Goal: Transaction & Acquisition: Download file/media

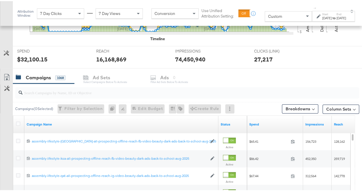
scroll to position [198, 0]
click at [72, 92] on input "search" at bounding box center [176, 89] width 307 height 11
paste input "boosting-back-to-school-jul-aug-2025-personalization"
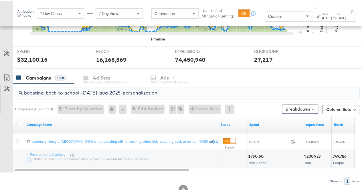
type input "boosting-back-to-school-jul-aug-2025-personalization"
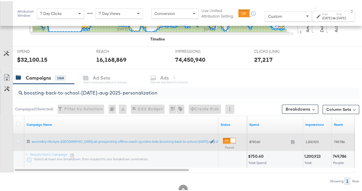
click at [18, 139] on icon at bounding box center [18, 140] width 4 height 4
click at [0, 0] on input "checkbox" at bounding box center [0, 0] width 0 height 0
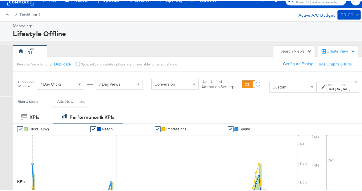
scroll to position [9, 0]
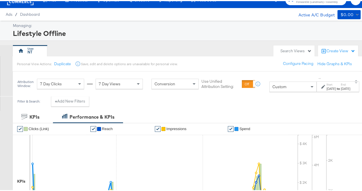
click at [343, 85] on div "Aug 30th 2025" at bounding box center [345, 87] width 9 height 5
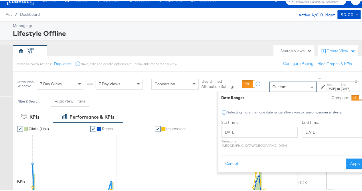
click at [275, 83] on div "Custom" at bounding box center [293, 86] width 47 height 10
click at [311, 85] on span at bounding box center [312, 85] width 3 height 1
click at [222, 158] on button "Cancel" at bounding box center [231, 162] width 21 height 10
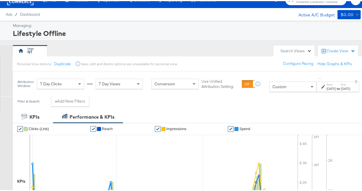
click at [341, 84] on label "End:" at bounding box center [345, 83] width 9 height 4
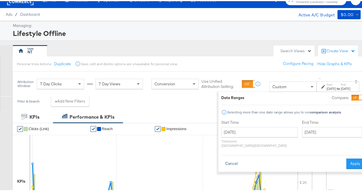
click at [221, 157] on button "Cancel" at bounding box center [231, 162] width 21 height 10
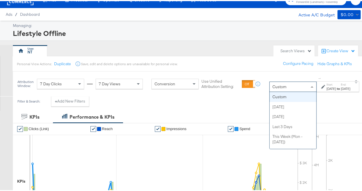
click at [291, 87] on div "Custom" at bounding box center [293, 86] width 47 height 10
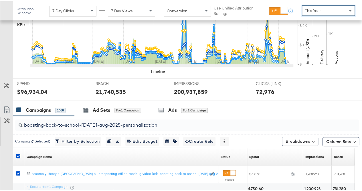
scroll to position [209, 0]
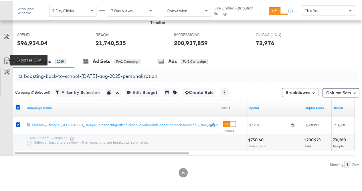
click at [7, 56] on icon at bounding box center [6, 59] width 7 height 7
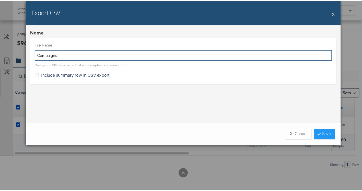
click at [100, 53] on input "Campaigns" at bounding box center [183, 54] width 297 height 11
paste input "boosting-back-to-school-jul-aug-2025-personalization"
type input "boosting-back-to-school-jul-aug-2025-personalization"
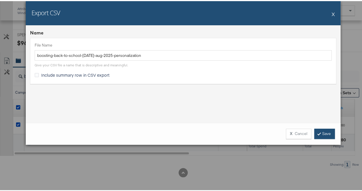
click at [324, 134] on link "Save" at bounding box center [325, 132] width 21 height 10
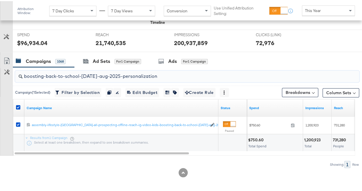
click at [115, 72] on input "boosting-back-to-school-jul-aug-2025-personalization" at bounding box center [176, 72] width 307 height 11
paste input "Giveaway"
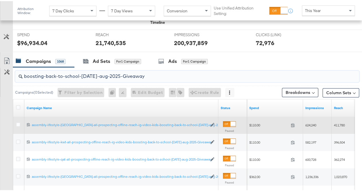
scroll to position [295, 0]
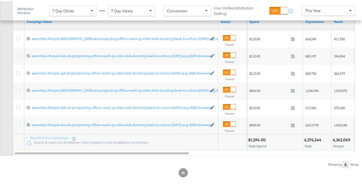
type input "boosting-back-to-school-jul-aug-2025-Giveaway"
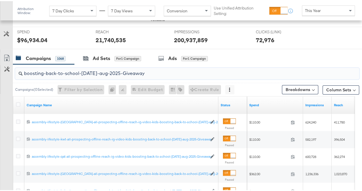
scroll to position [216, 0]
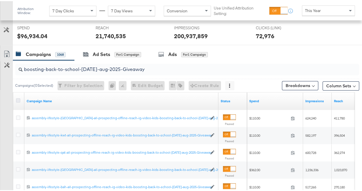
click at [18, 97] on icon at bounding box center [18, 99] width 4 height 4
click at [0, 0] on input "checkbox" at bounding box center [0, 0] width 0 height 0
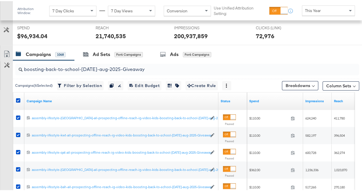
click at [10, 48] on link "Export as CSV" at bounding box center [6, 53] width 13 height 13
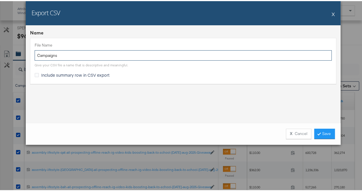
click at [74, 53] on input "Campaigns" at bounding box center [183, 54] width 297 height 11
type input "BTS giveaway"
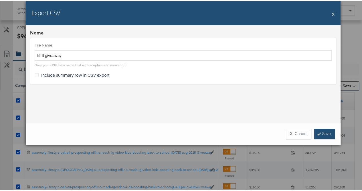
click at [325, 130] on link "Save" at bounding box center [325, 132] width 21 height 10
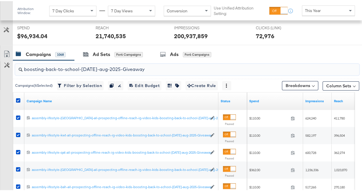
click at [91, 66] on input "boosting-back-to-school-jul-aug-2025-Giveaway" at bounding box center [176, 65] width 307 height 11
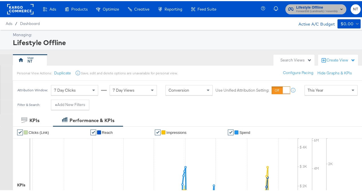
click at [309, 10] on span "Forward3d (Landmark) / Assembly" at bounding box center [318, 10] width 42 height 5
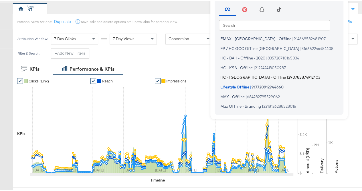
scroll to position [53, 0]
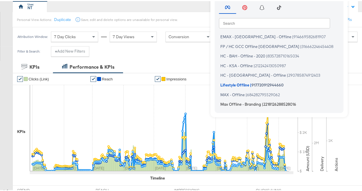
click at [253, 103] on span "Max Offline - Branding" at bounding box center [241, 103] width 41 height 5
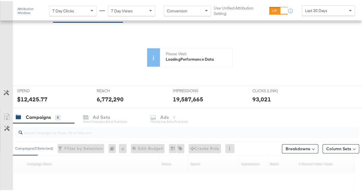
scroll to position [104, 0]
click at [83, 134] on div at bounding box center [187, 130] width 344 height 11
click at [69, 130] on div "KPIs Performance & KPIs Customize KPIs ✔ Clicks (Link) ✔ Reach ✔ Impressions ✔ …" at bounding box center [183, 137] width 367 height 256
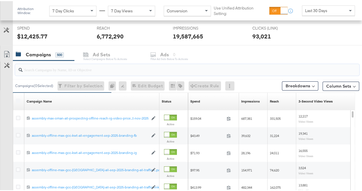
scroll to position [216, 0]
click at [80, 66] on input "search" at bounding box center [176, 65] width 307 height 11
paste input "flat-40-off-aug-2025"
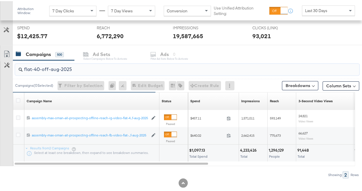
type input "flat-40-off-aug-2025"
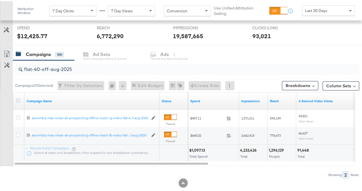
click at [18, 97] on icon at bounding box center [18, 99] width 4 height 4
click at [0, 0] on input "checkbox" at bounding box center [0, 0] width 0 height 0
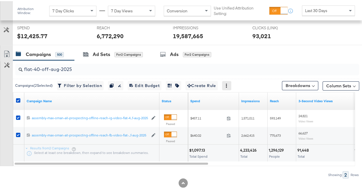
click at [226, 86] on div at bounding box center [226, 84] width 9 height 9
click at [228, 83] on icon at bounding box center [226, 84] width 1 height 4
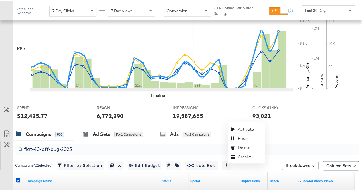
scroll to position [226, 0]
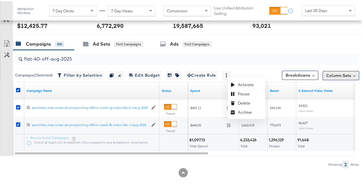
click at [335, 72] on button "Column Sets" at bounding box center [341, 74] width 37 height 9
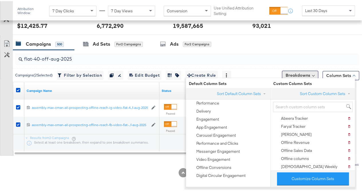
click at [303, 70] on button "Breakdowns" at bounding box center [300, 73] width 36 height 9
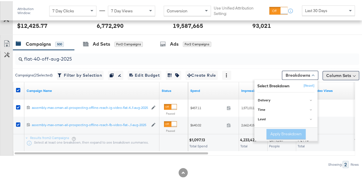
click at [339, 71] on button "Column Sets" at bounding box center [341, 74] width 37 height 9
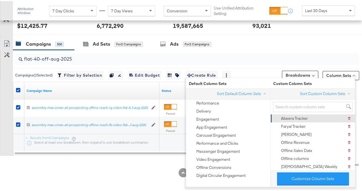
click at [299, 118] on div "Abeera Tracker" at bounding box center [294, 116] width 27 height 5
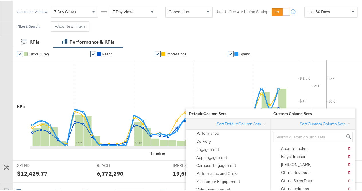
scroll to position [78, 0]
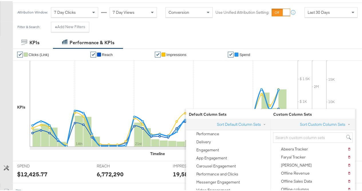
click at [304, 28] on div "Filter & Search: + Add New Filters" at bounding box center [183, 28] width 367 height 15
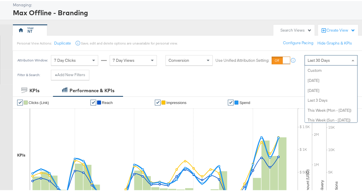
scroll to position [109, 0]
click at [338, 60] on div "Last 30 Days" at bounding box center [331, 59] width 52 height 10
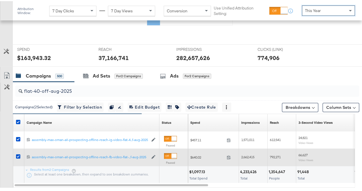
scroll to position [145, 0]
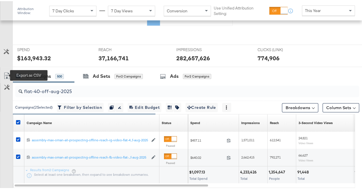
click at [7, 73] on icon at bounding box center [6, 74] width 7 height 7
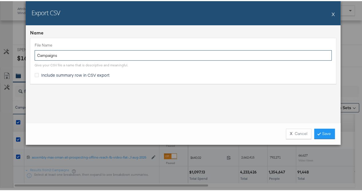
click at [82, 51] on input "Campaigns" at bounding box center [183, 54] width 297 height 11
paste input "flat-40-off-aug-2025"
type input "flat-40-off-aug-2025"
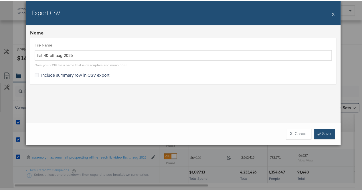
click at [324, 130] on link "Save" at bounding box center [325, 132] width 21 height 10
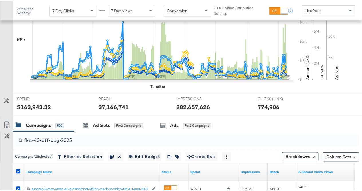
scroll to position [194, 0]
